Goal: Information Seeking & Learning: Learn about a topic

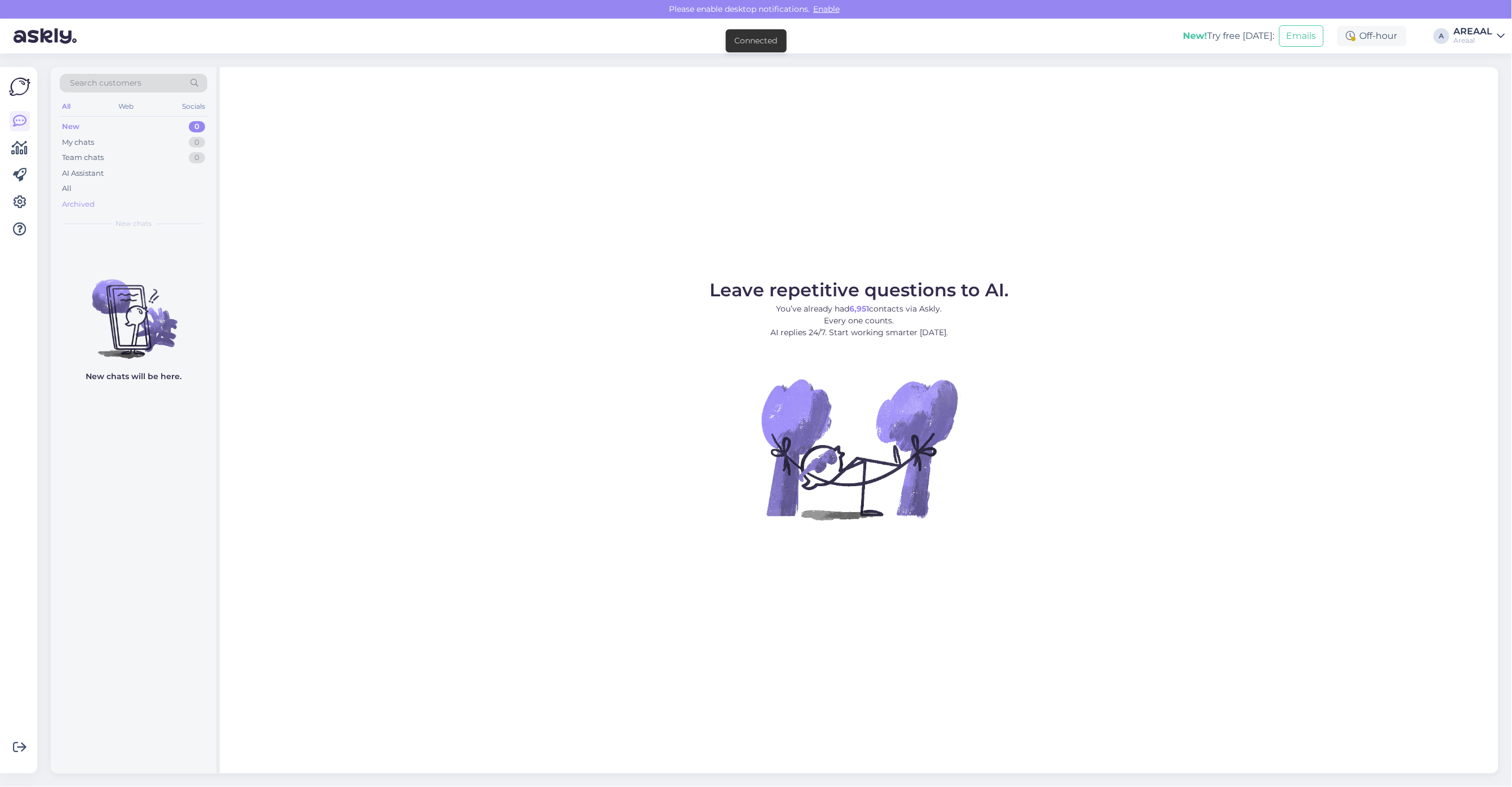
click at [88, 197] on div "Archived" at bounding box center [133, 205] width 148 height 16
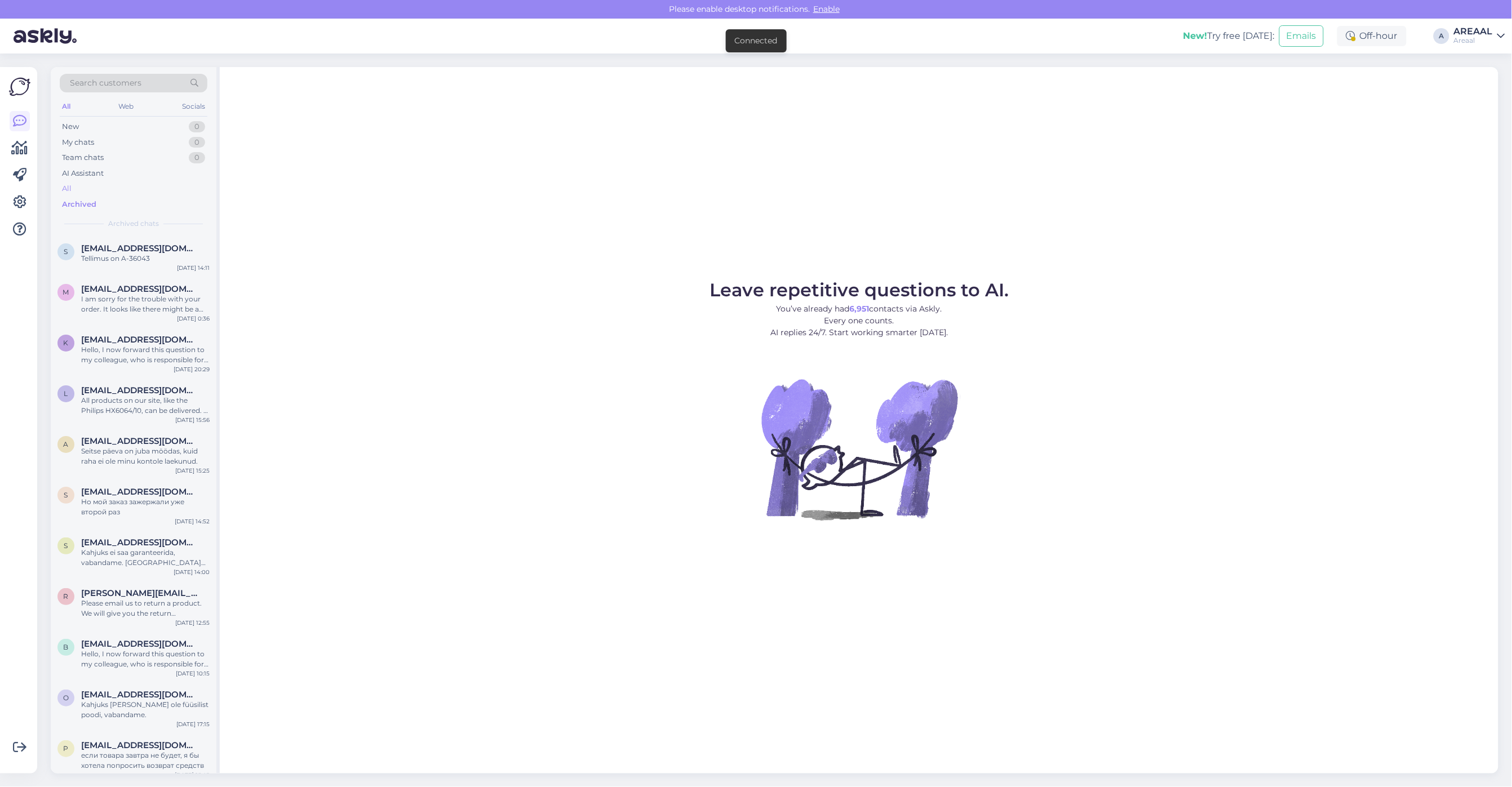
click at [90, 190] on div "All" at bounding box center [133, 189] width 148 height 16
click at [624, 282] on figure "Leave repetitive questions to AI. You’ve already had 6,951 contacts via Askly. …" at bounding box center [859, 416] width 1258 height 269
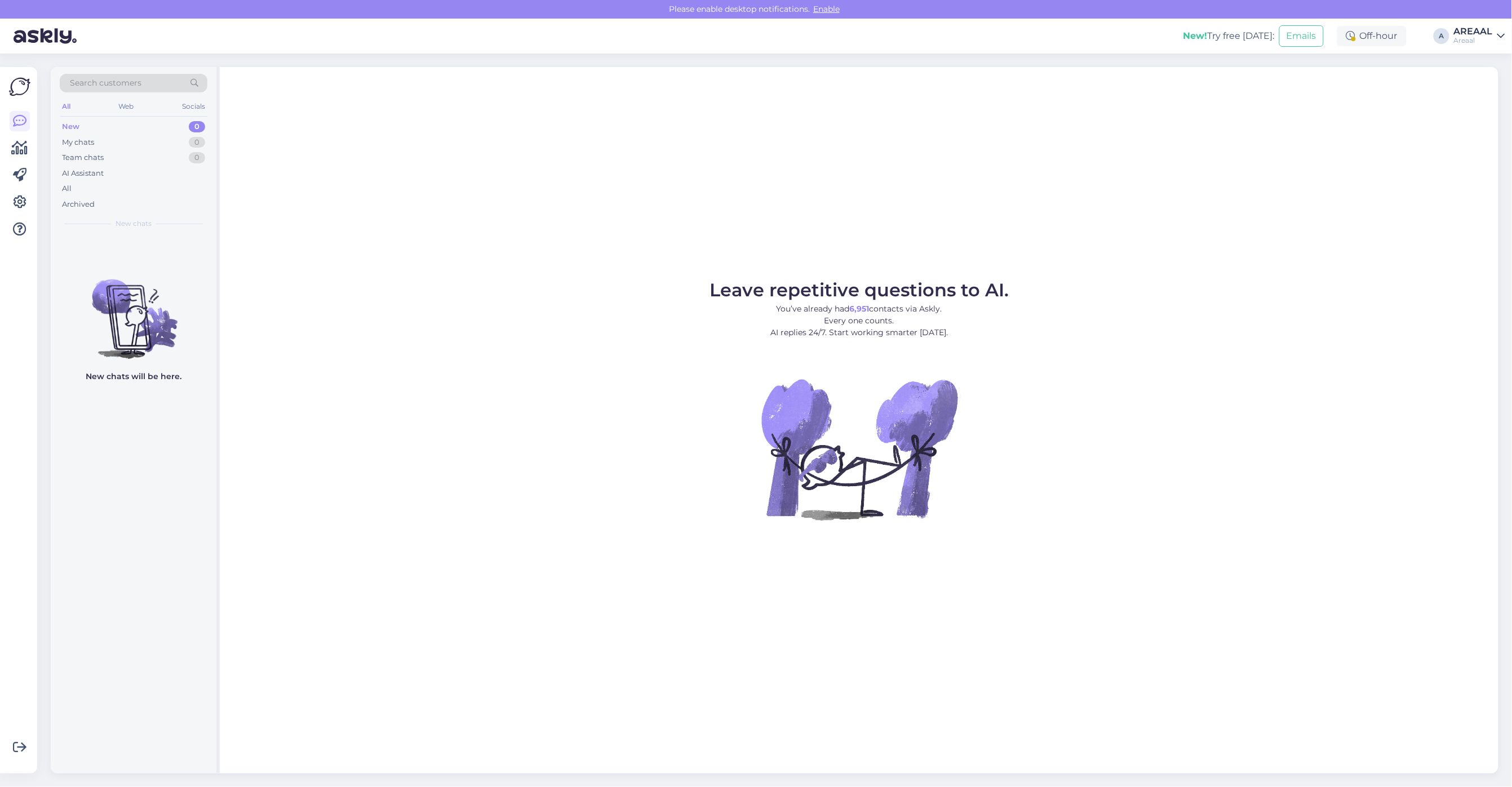
click at [167, 187] on div "All" at bounding box center [133, 189] width 148 height 16
click at [173, 179] on div "AI Assistant" at bounding box center [133, 173] width 148 height 16
click at [162, 190] on div "All" at bounding box center [133, 189] width 148 height 16
click at [1294, 282] on figure "Leave repetitive questions to AI. You’ve already had 6,951 contacts via Askly. …" at bounding box center [859, 415] width 1258 height 269
